Goal: Information Seeking & Learning: Compare options

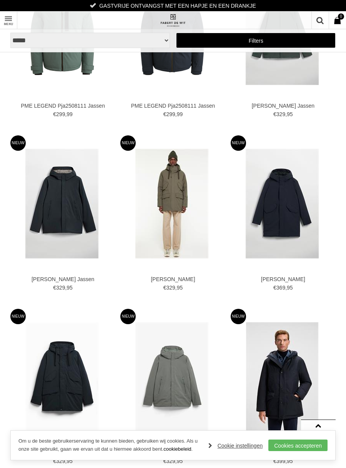
scroll to position [1496, 0]
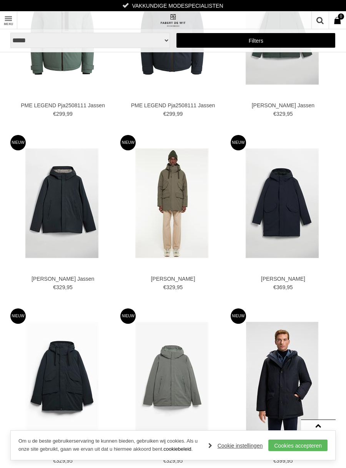
click at [166, 202] on img at bounding box center [172, 204] width 73 height 110
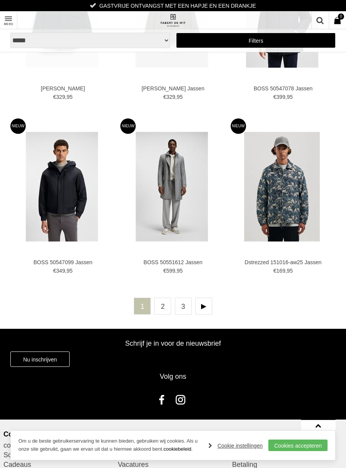
scroll to position [1858, 0]
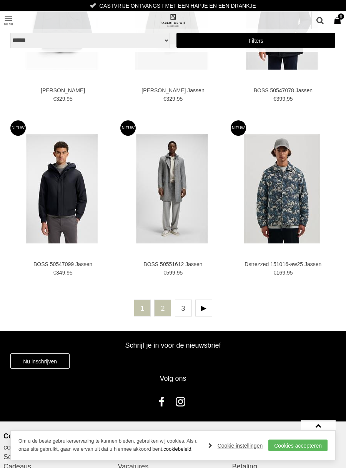
click at [160, 306] on link "2" at bounding box center [162, 308] width 17 height 17
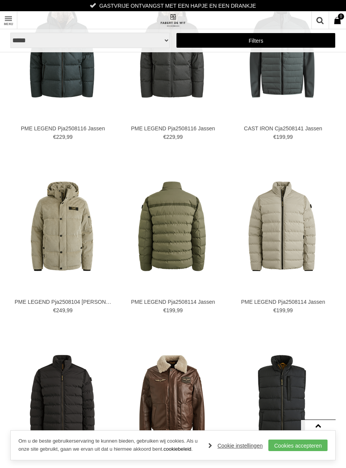
scroll to position [423, 0]
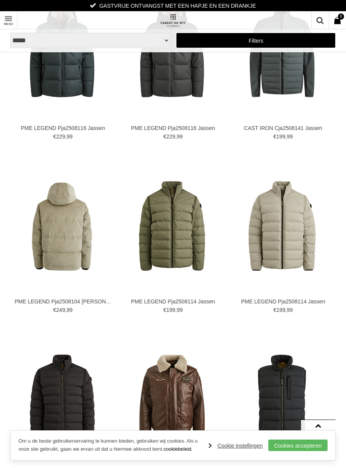
click at [63, 226] on img at bounding box center [62, 226] width 90 height 90
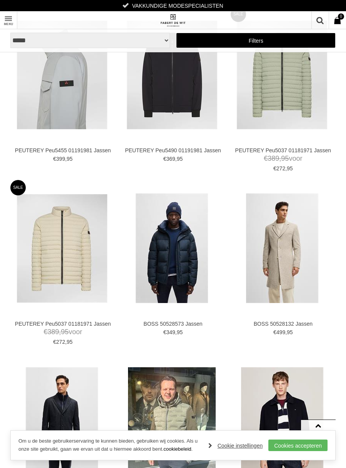
scroll to position [1097, 0]
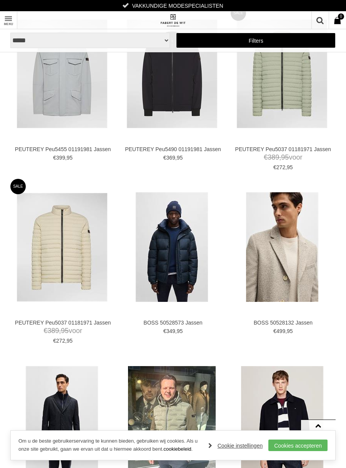
click at [276, 261] on img at bounding box center [282, 247] width 72 height 110
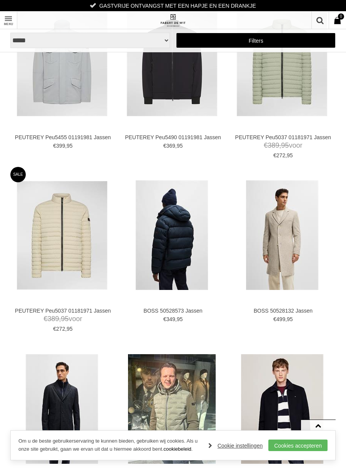
scroll to position [1127, 0]
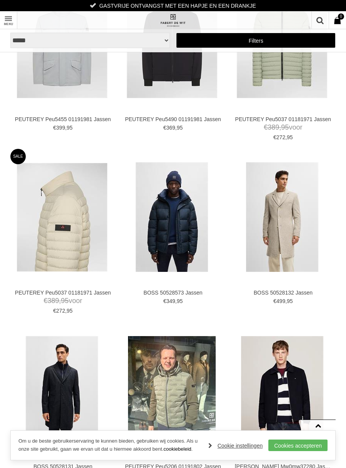
click at [71, 224] on img at bounding box center [62, 217] width 90 height 109
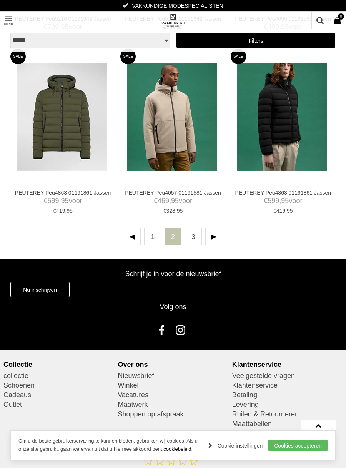
scroll to position [1922, 0]
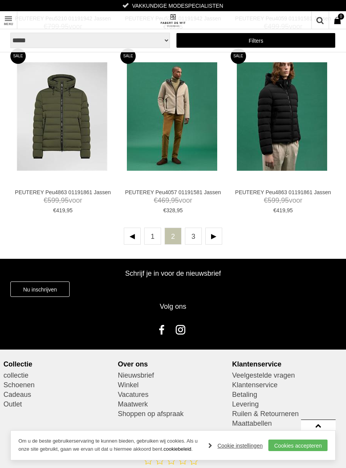
click at [152, 123] on img at bounding box center [172, 116] width 90 height 109
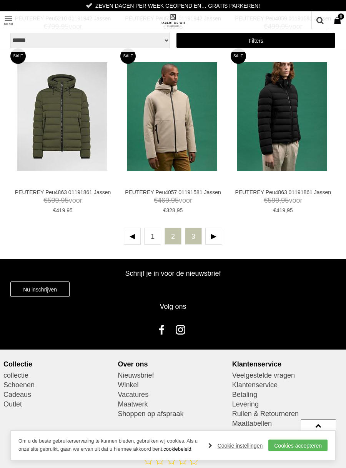
click at [192, 234] on link "3" at bounding box center [193, 236] width 17 height 17
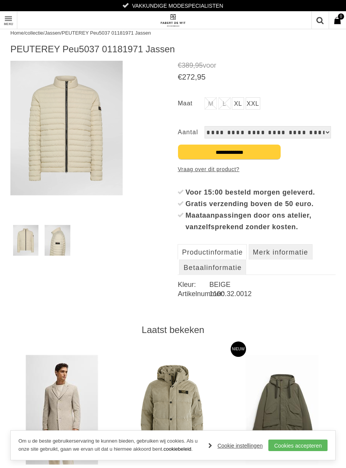
scroll to position [10, 0]
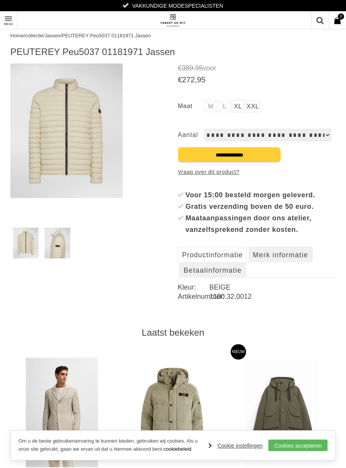
click at [67, 153] on img at bounding box center [66, 131] width 112 height 135
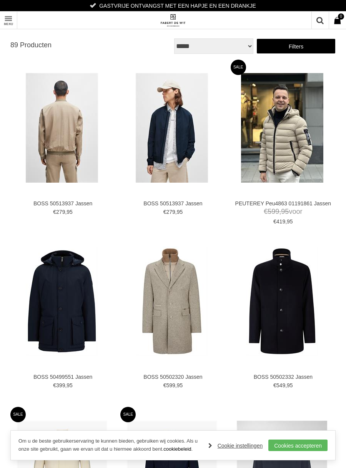
click at [38, 152] on img at bounding box center [62, 128] width 72 height 110
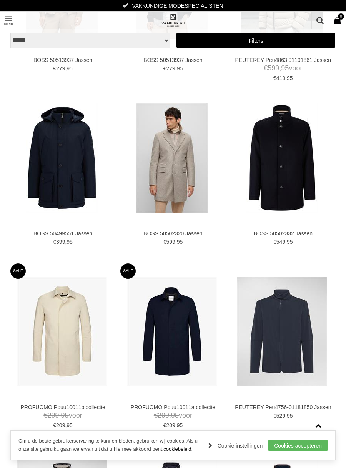
scroll to position [144, 0]
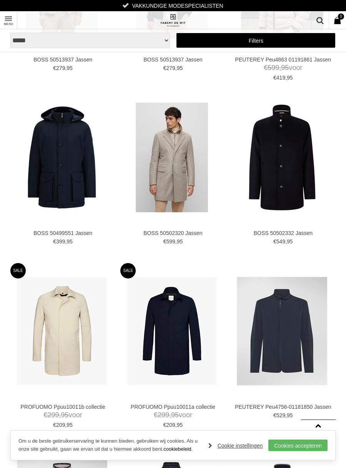
click at [166, 167] on img at bounding box center [172, 158] width 72 height 110
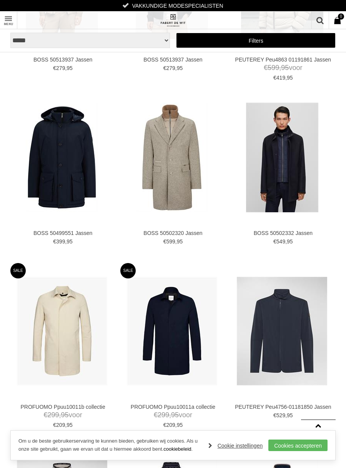
click at [285, 166] on img at bounding box center [282, 158] width 72 height 110
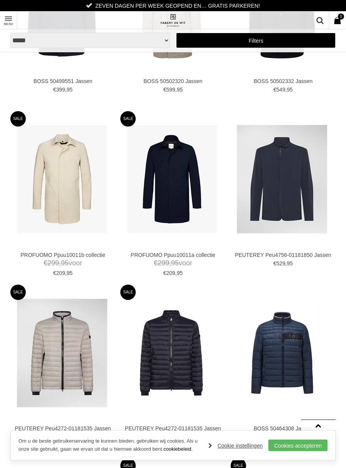
scroll to position [296, 0]
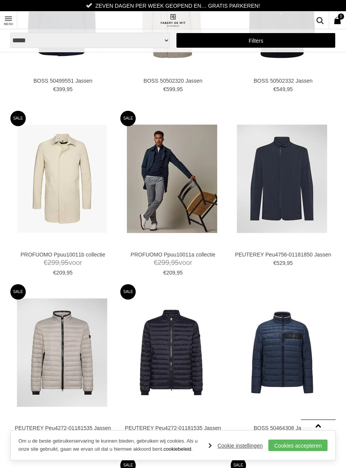
click at [183, 169] on img at bounding box center [172, 179] width 90 height 109
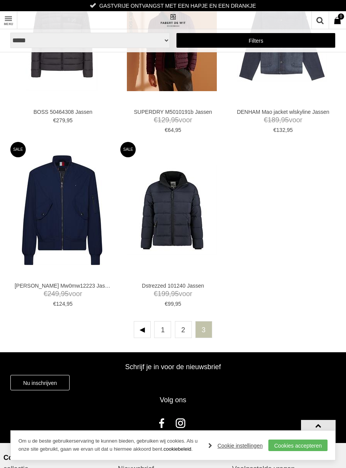
scroll to position [787, 0]
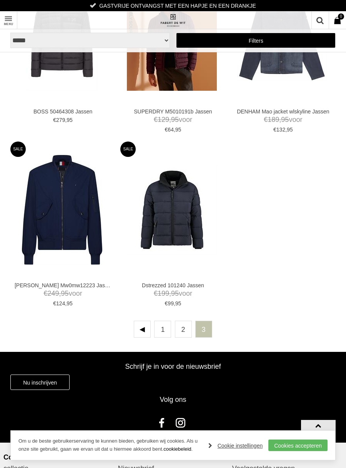
click at [179, 224] on img at bounding box center [172, 210] width 90 height 90
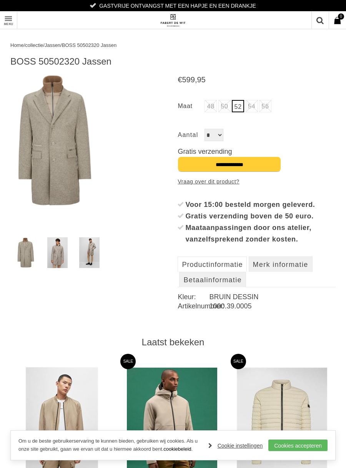
click at [62, 171] on img at bounding box center [54, 140] width 89 height 135
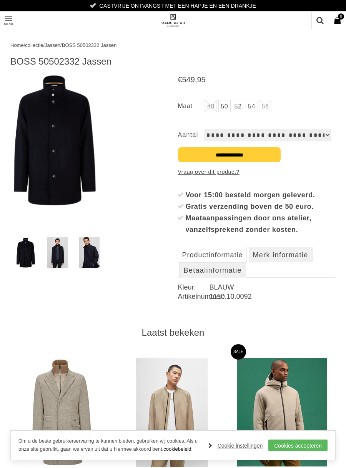
click at [77, 171] on img at bounding box center [54, 140] width 89 height 135
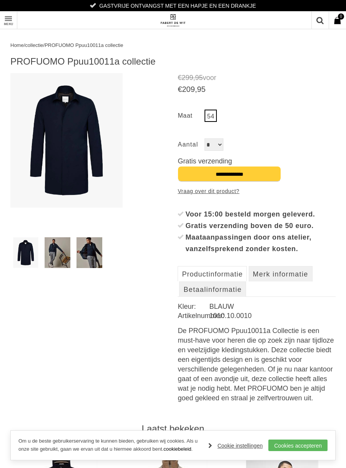
click at [53, 253] on img at bounding box center [58, 253] width 26 height 31
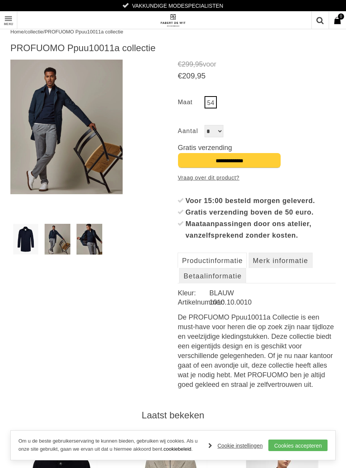
scroll to position [20, 0]
